Goal: Check status: Check status

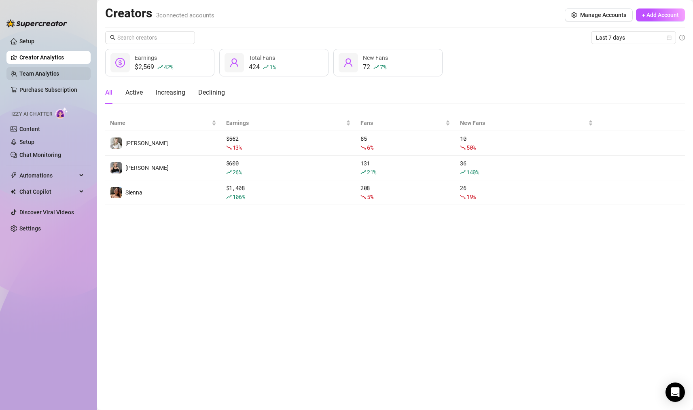
click at [54, 77] on link "Team Analytics" at bounding box center [39, 73] width 40 height 6
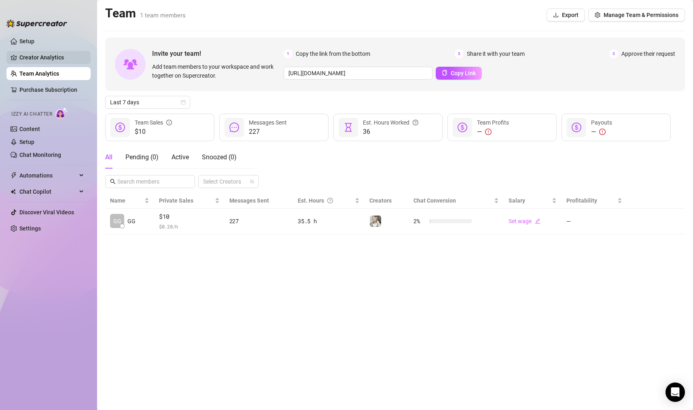
click at [30, 58] on link "Creator Analytics" at bounding box center [51, 57] width 65 height 13
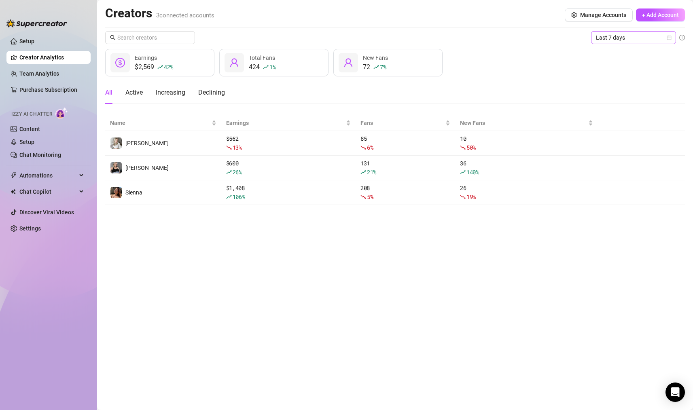
click at [600, 42] on span "Last 7 days" at bounding box center [633, 38] width 75 height 12
click at [613, 82] on div "Last 30 days" at bounding box center [633, 79] width 72 height 9
